Goal: Browse casually: Explore the website without a specific task or goal

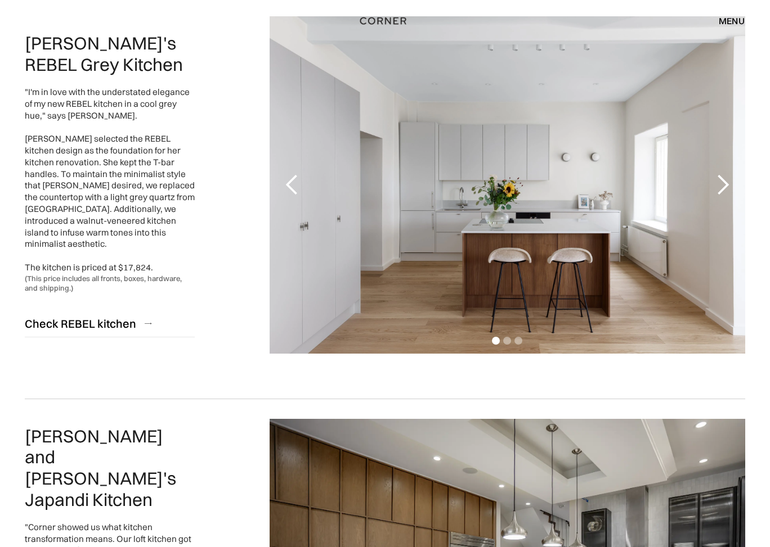
scroll to position [155, 0]
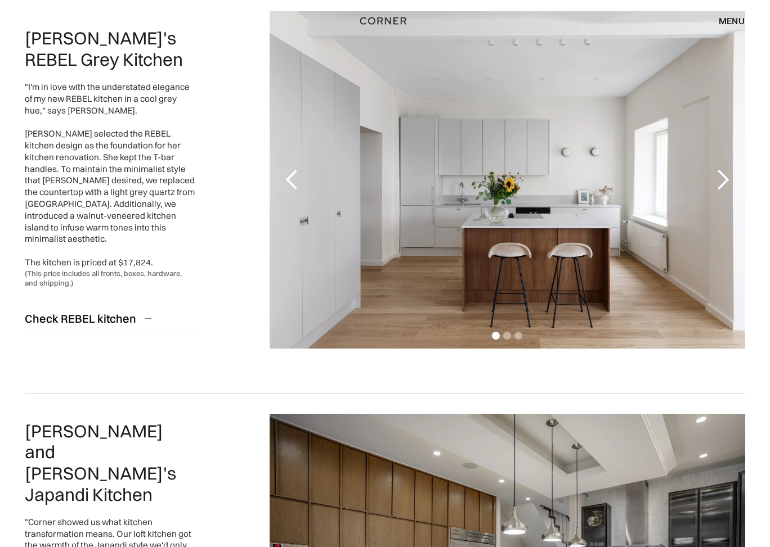
click at [724, 174] on div "next slide" at bounding box center [722, 180] width 23 height 23
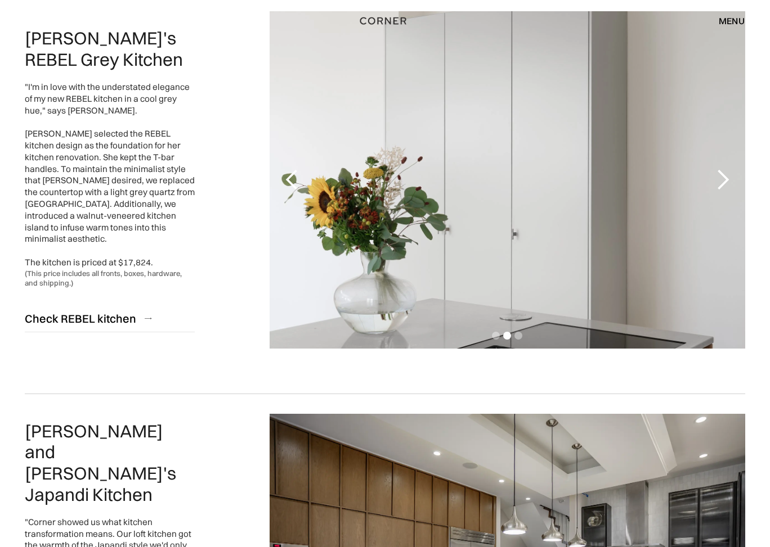
click at [724, 174] on div "next slide" at bounding box center [722, 180] width 23 height 23
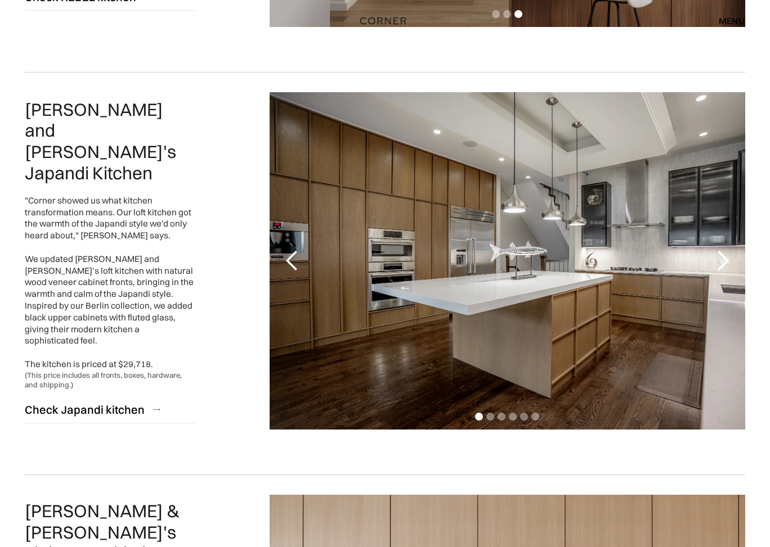
scroll to position [493, 0]
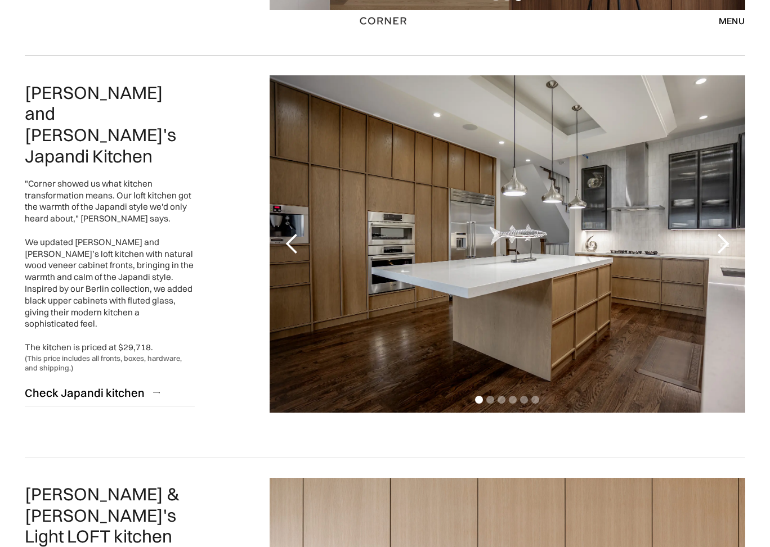
click at [720, 246] on div "next slide" at bounding box center [722, 244] width 23 height 23
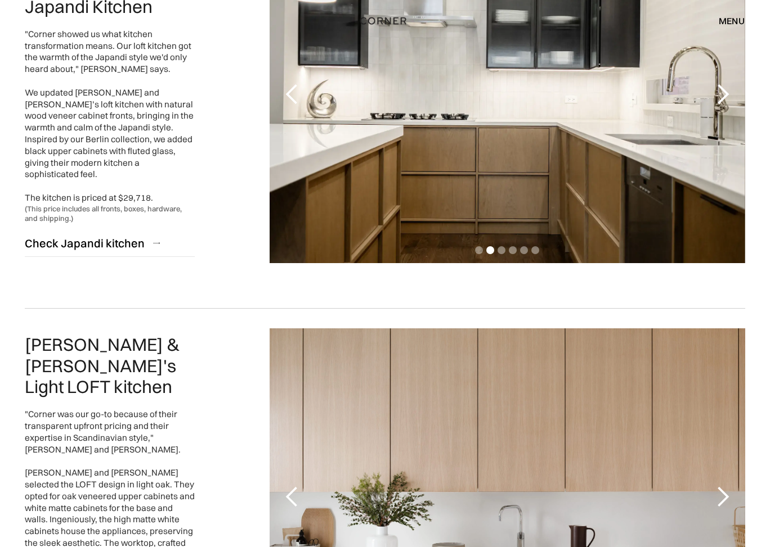
scroll to position [510, 0]
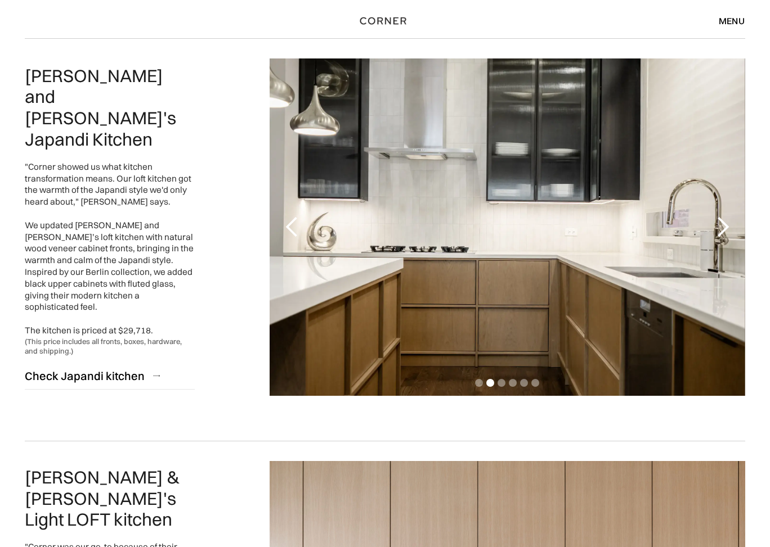
click at [725, 221] on div "next slide" at bounding box center [722, 227] width 23 height 23
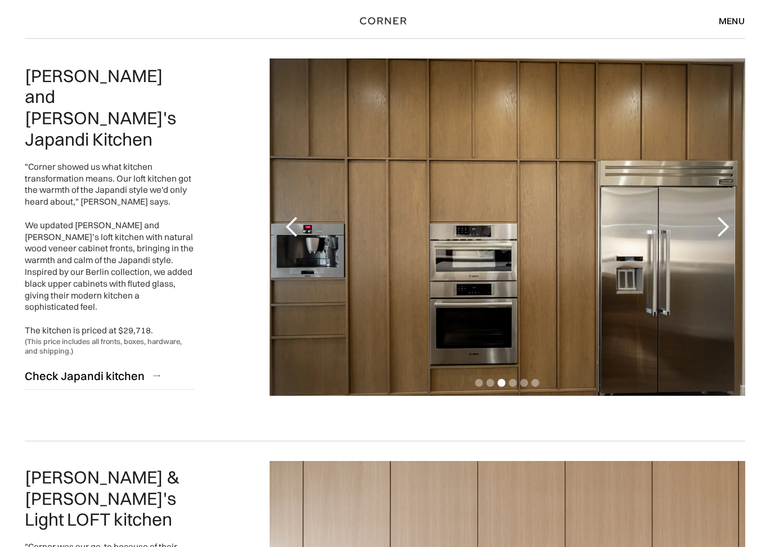
click at [725, 221] on div "next slide" at bounding box center [722, 227] width 23 height 23
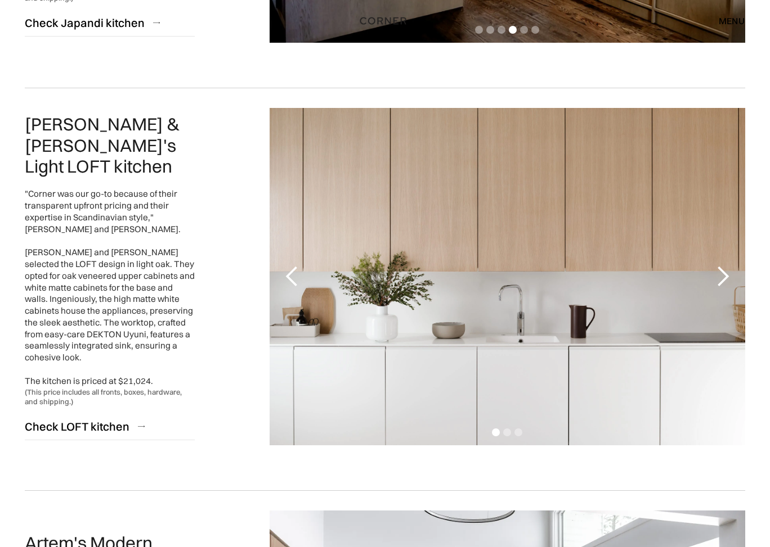
scroll to position [905, 0]
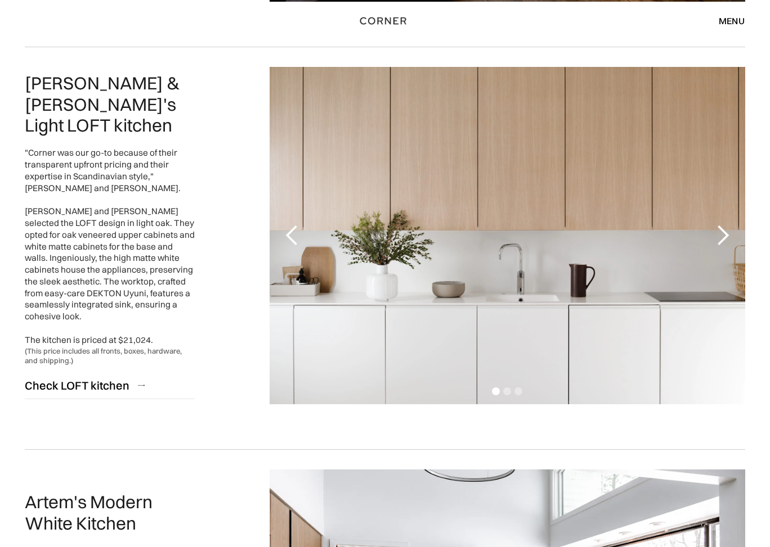
click at [723, 231] on div "next slide" at bounding box center [722, 235] width 23 height 23
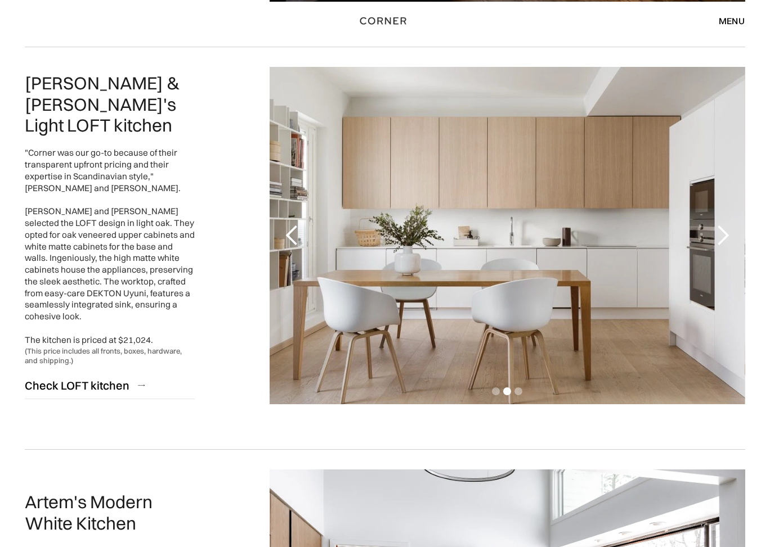
click at [723, 236] on div "next slide" at bounding box center [722, 235] width 23 height 23
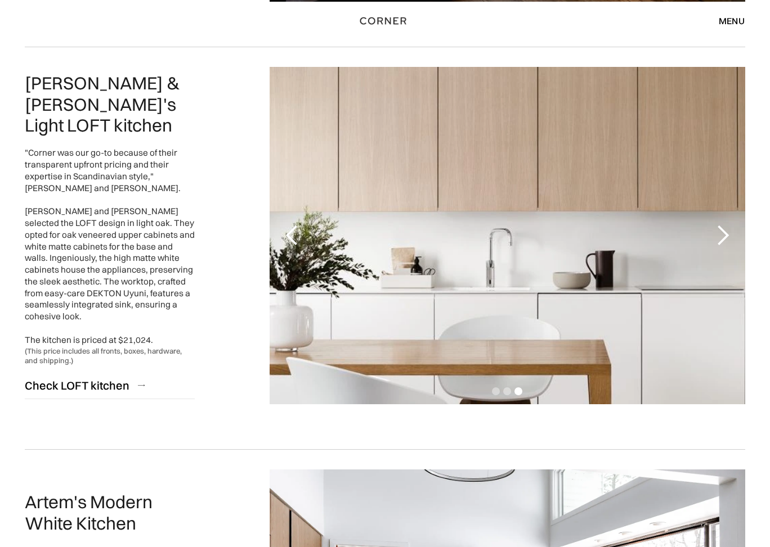
click at [723, 236] on div "next slide" at bounding box center [722, 235] width 23 height 23
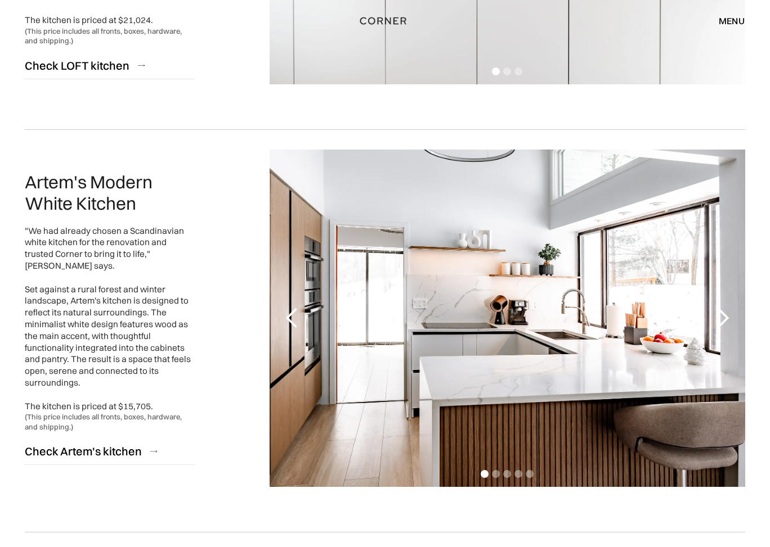
scroll to position [1226, 0]
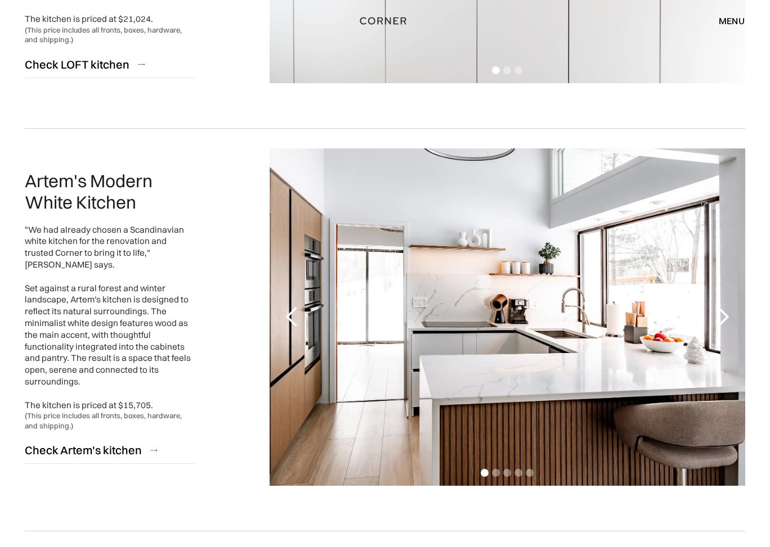
click at [721, 314] on div "next slide" at bounding box center [722, 317] width 23 height 23
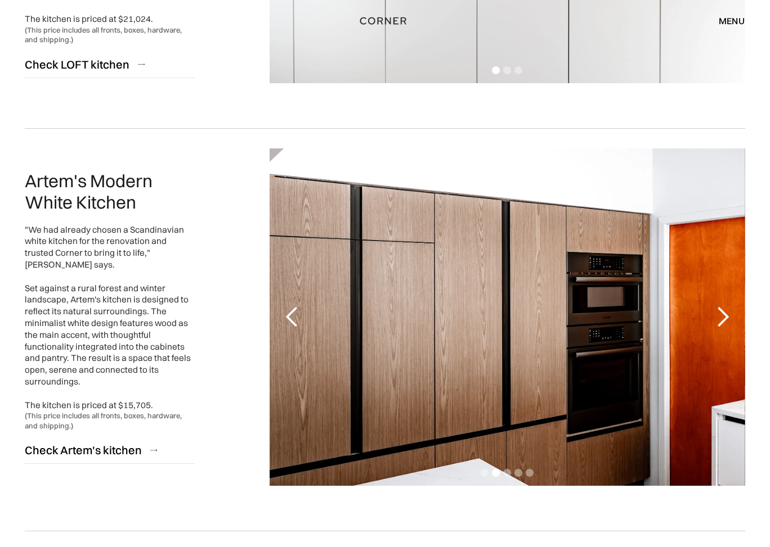
click at [721, 314] on div "next slide" at bounding box center [722, 317] width 23 height 23
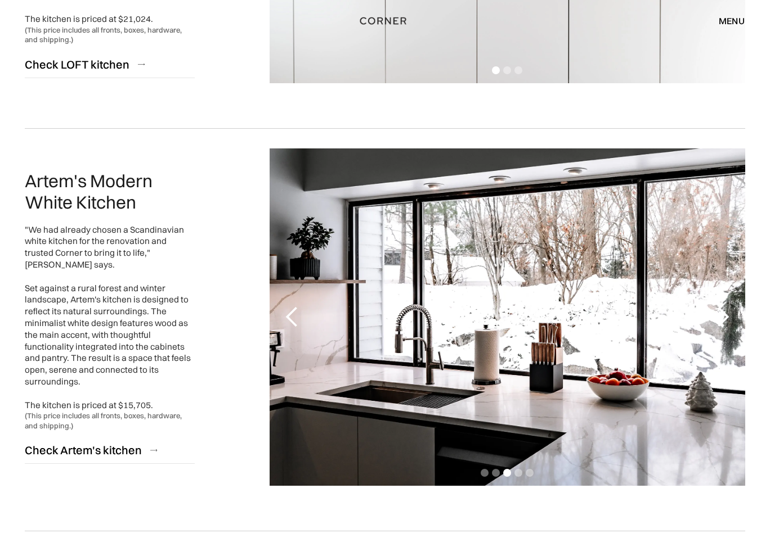
click at [289, 317] on div "previous slide" at bounding box center [292, 317] width 23 height 23
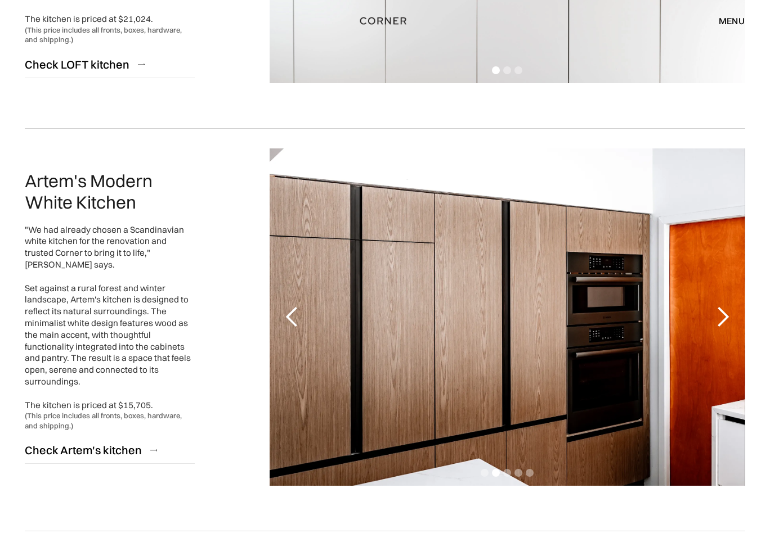
click at [725, 313] on div "next slide" at bounding box center [722, 317] width 23 height 23
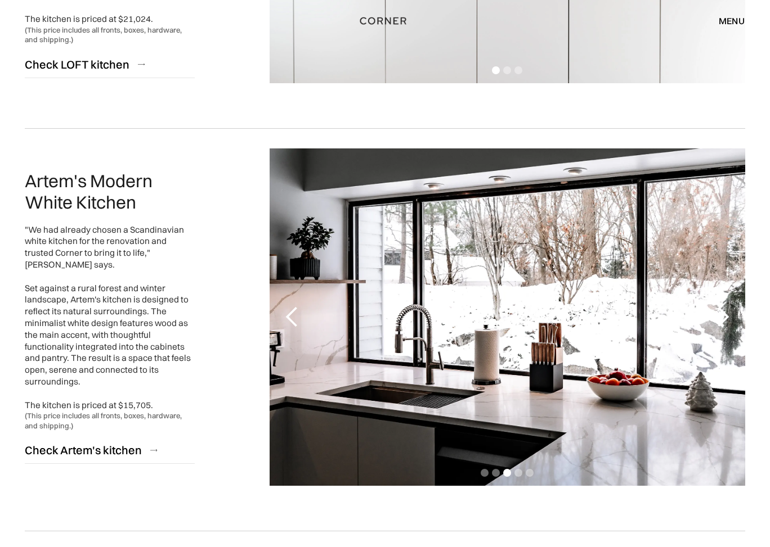
click at [725, 314] on div "next slide" at bounding box center [722, 317] width 23 height 23
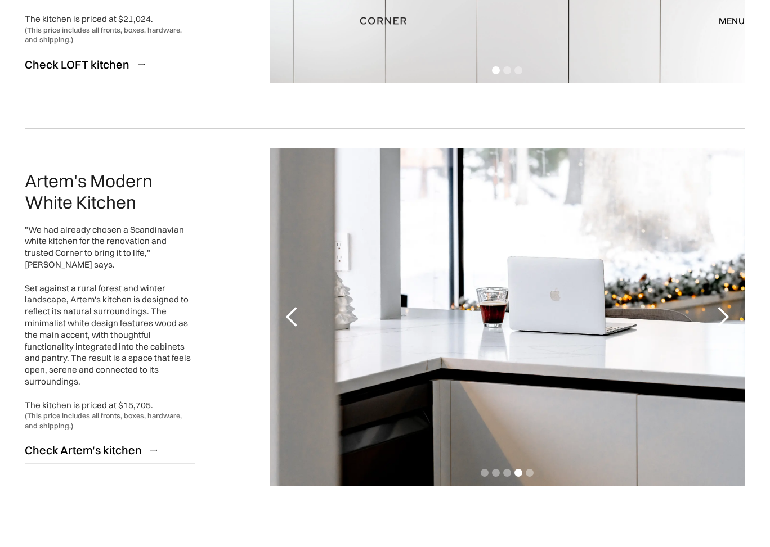
click at [725, 314] on div "next slide" at bounding box center [722, 317] width 23 height 23
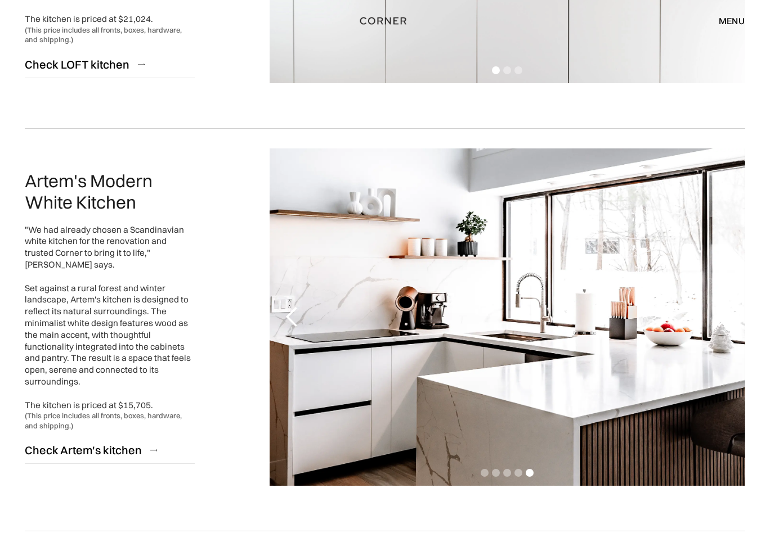
click at [725, 314] on div "next slide" at bounding box center [722, 317] width 23 height 23
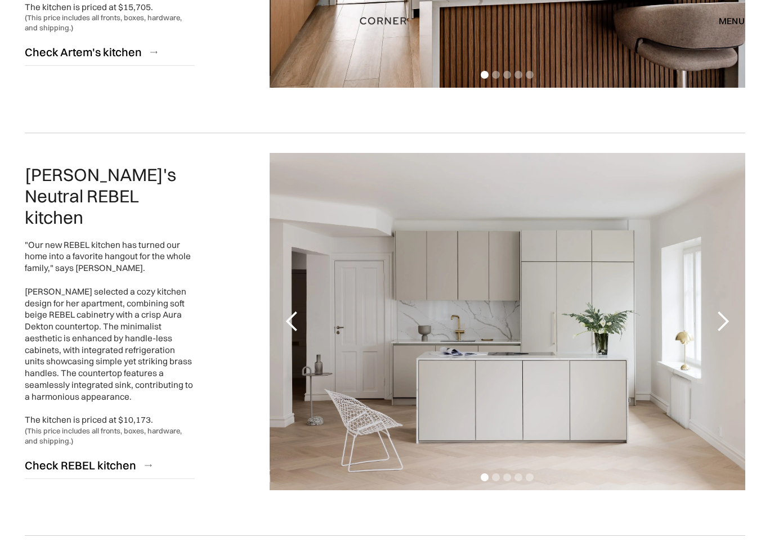
scroll to position [1683, 0]
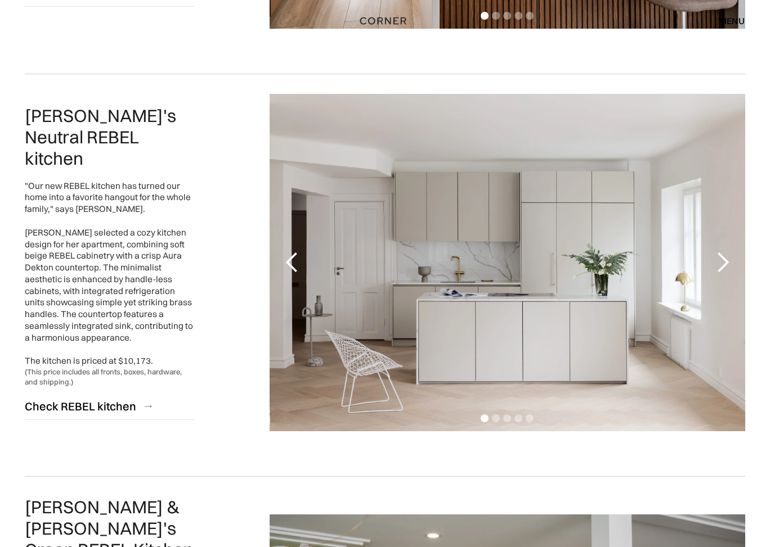
click at [715, 254] on div "next slide" at bounding box center [722, 262] width 23 height 23
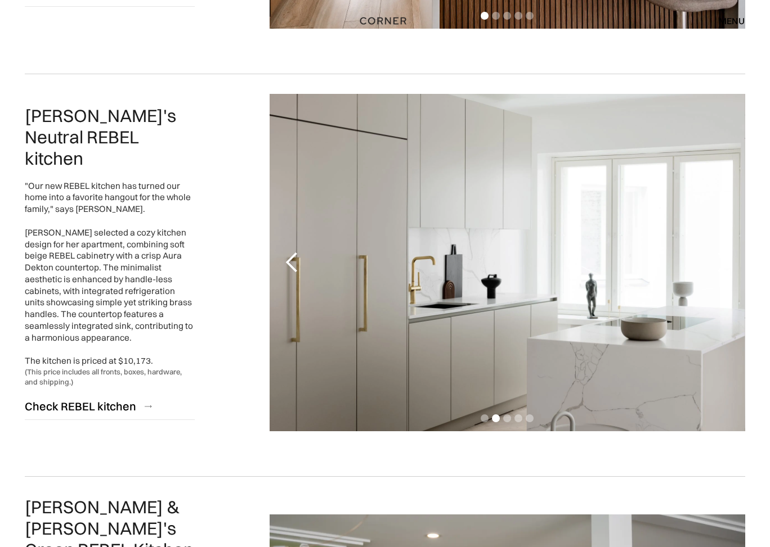
click at [717, 255] on div "next slide" at bounding box center [722, 262] width 23 height 23
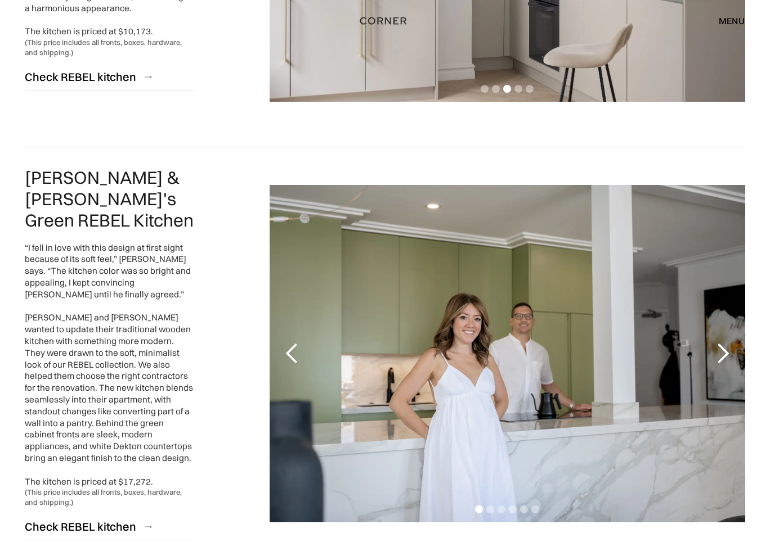
scroll to position [2026, 0]
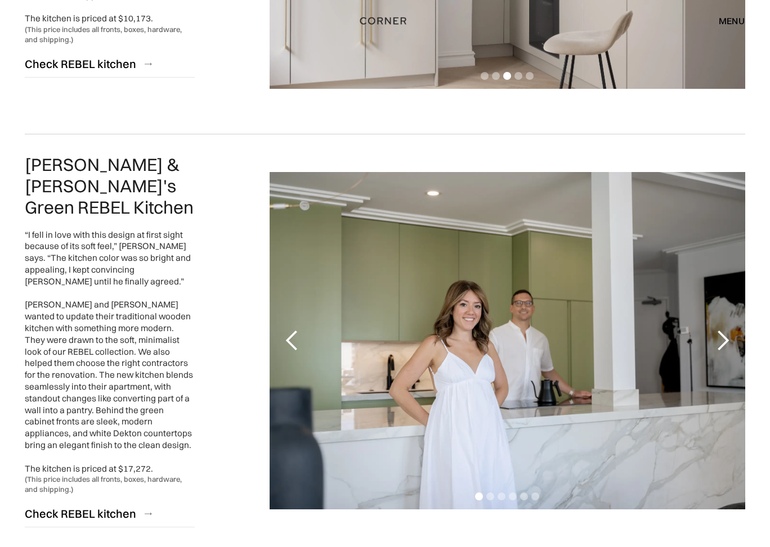
click at [723, 330] on div "next slide" at bounding box center [722, 341] width 23 height 23
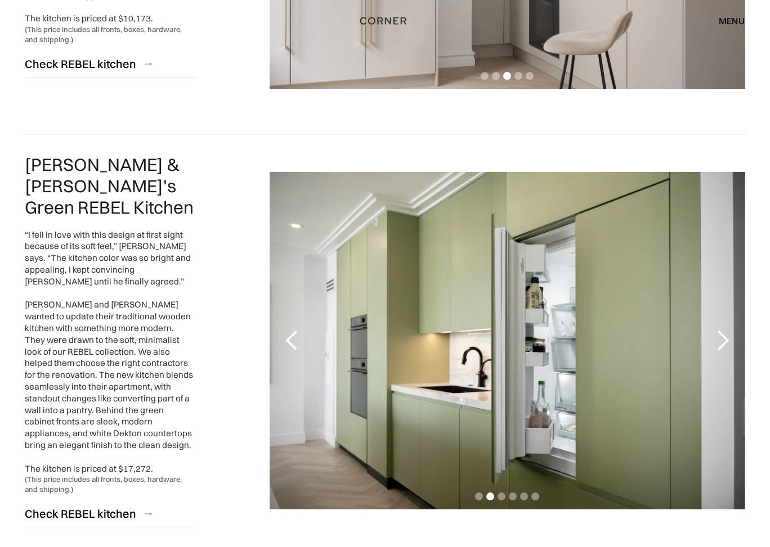
click at [723, 330] on div "next slide" at bounding box center [722, 341] width 23 height 23
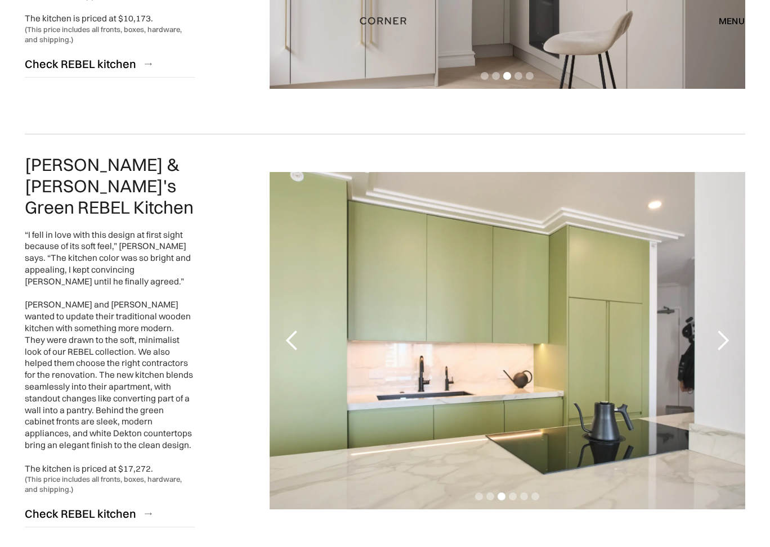
click at [723, 330] on div "next slide" at bounding box center [722, 341] width 23 height 23
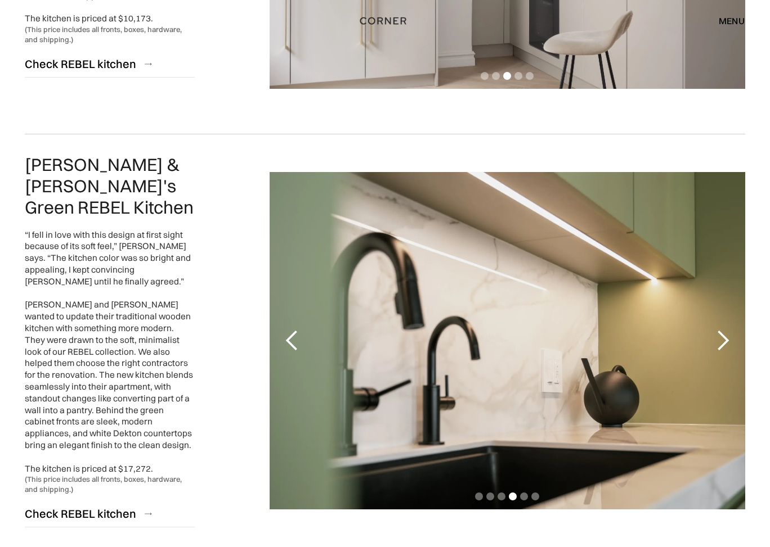
click at [723, 330] on div "next slide" at bounding box center [722, 341] width 23 height 23
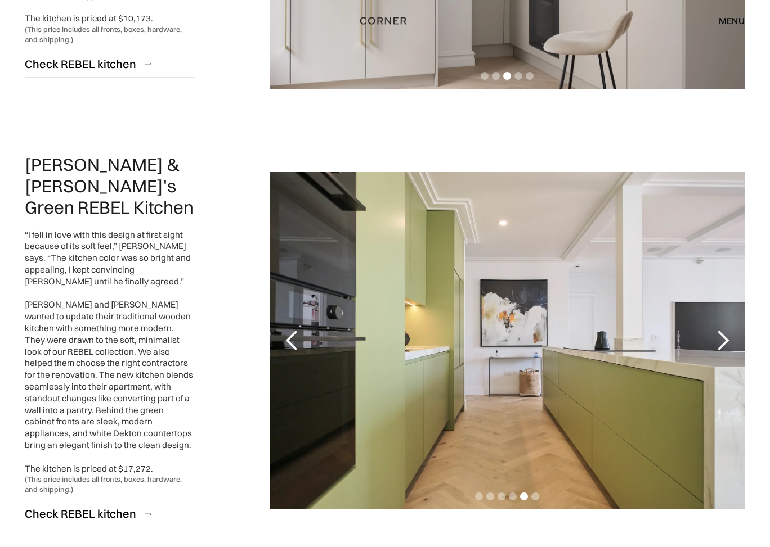
click at [723, 330] on div "next slide" at bounding box center [722, 341] width 23 height 23
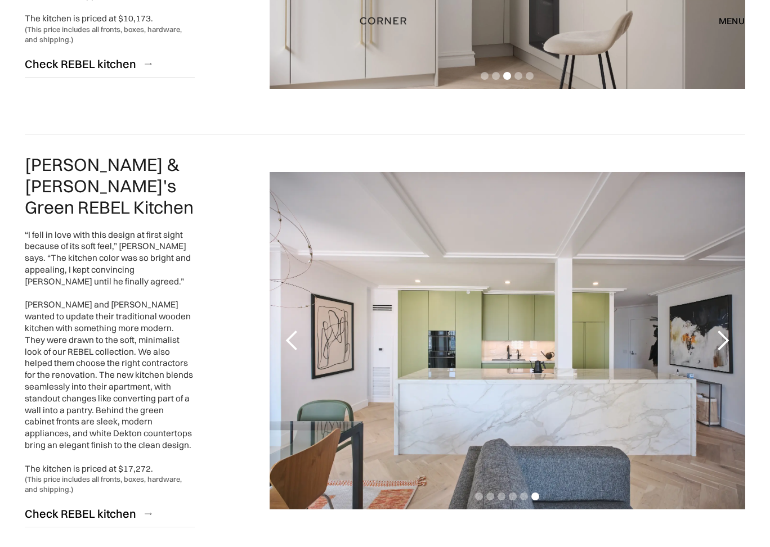
click at [723, 330] on div "next slide" at bounding box center [722, 341] width 23 height 23
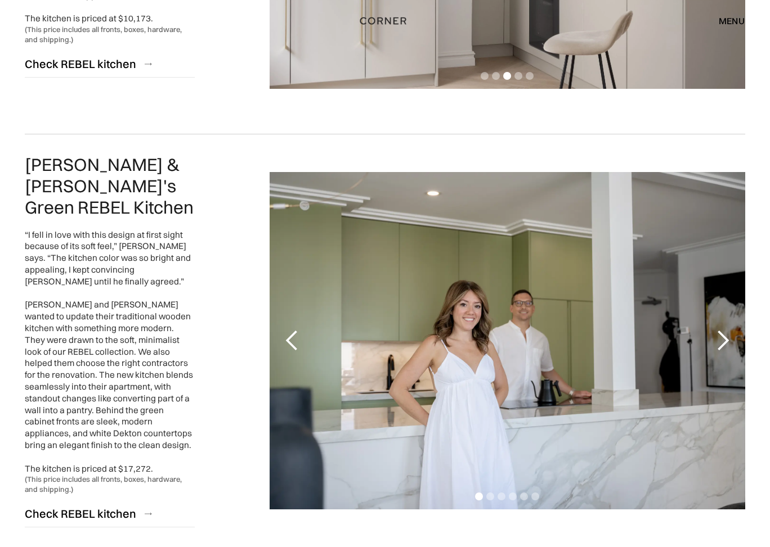
click at [723, 330] on div "next slide" at bounding box center [722, 341] width 23 height 23
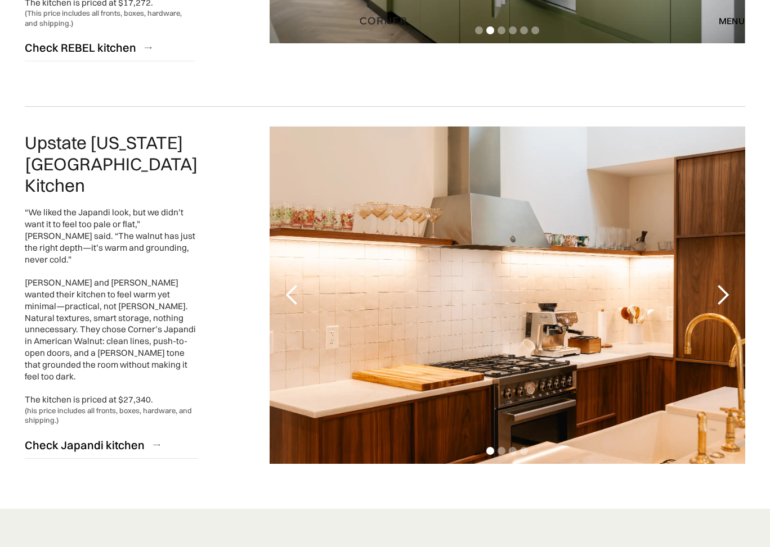
scroll to position [2479, 0]
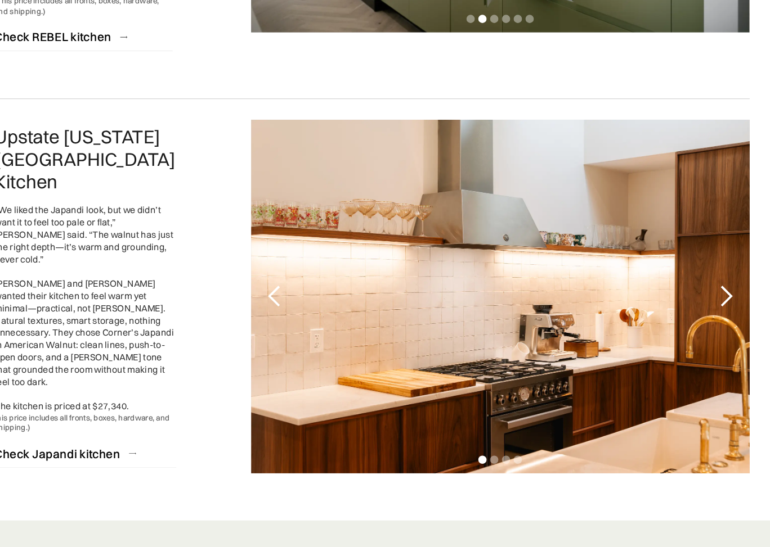
click at [711, 297] on div "next slide" at bounding box center [722, 308] width 23 height 23
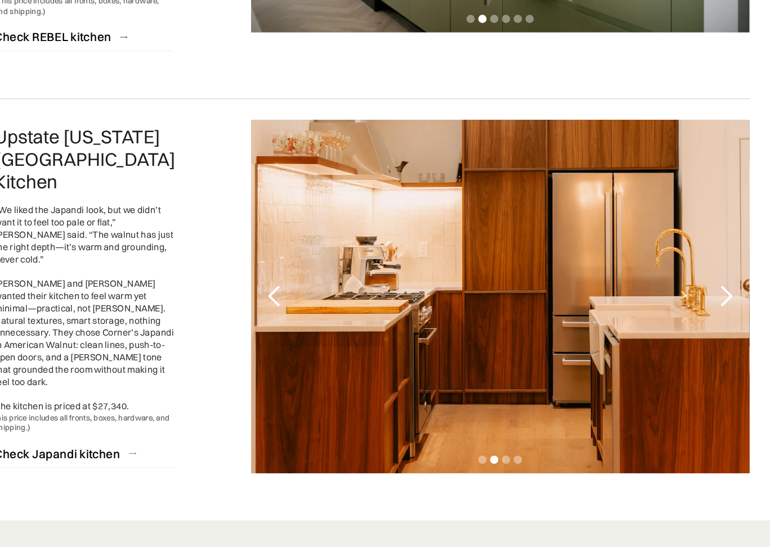
click at [711, 297] on div "next slide" at bounding box center [722, 308] width 23 height 23
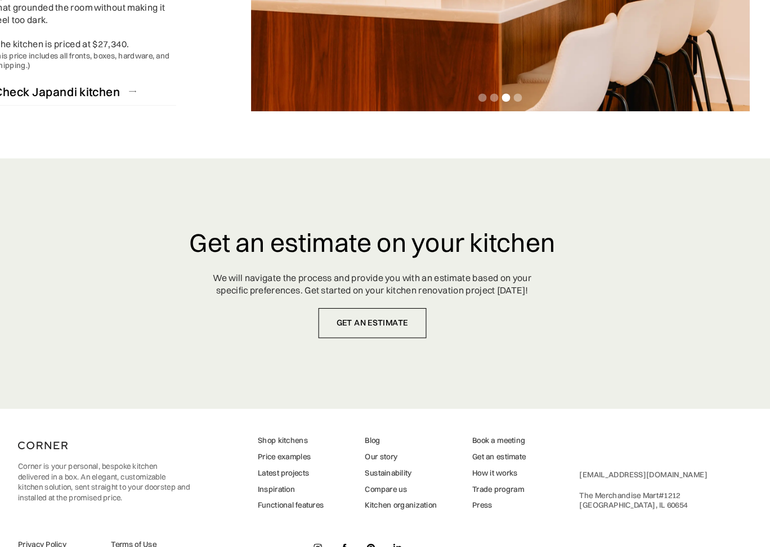
scroll to position [2824, 0]
